Goal: Check status

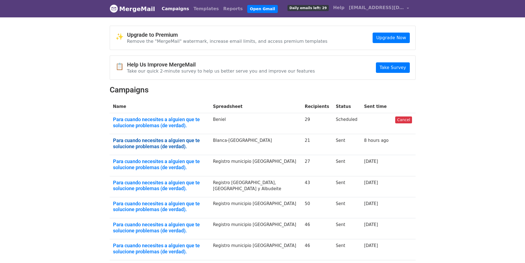
click at [145, 144] on link "Para cuando necesites a alguien que te solucione problemas (de verdad)." at bounding box center [159, 143] width 93 height 12
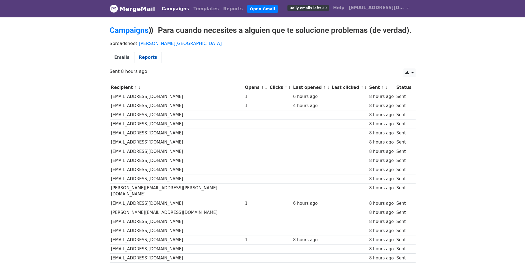
click at [144, 56] on link "Reports" at bounding box center [148, 57] width 28 height 11
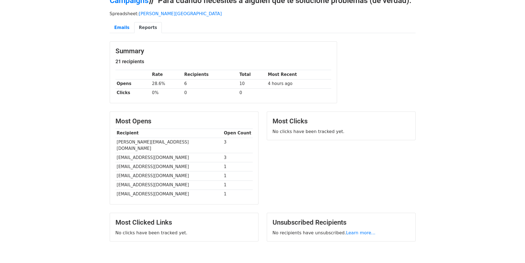
scroll to position [52, 0]
